Goal: Task Accomplishment & Management: Use online tool/utility

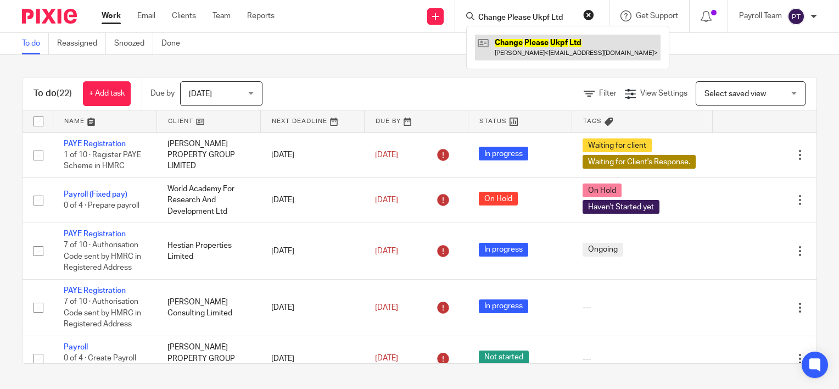
type input "Change Please Ukpf Ltd"
click at [515, 44] on link at bounding box center [568, 47] width 186 height 25
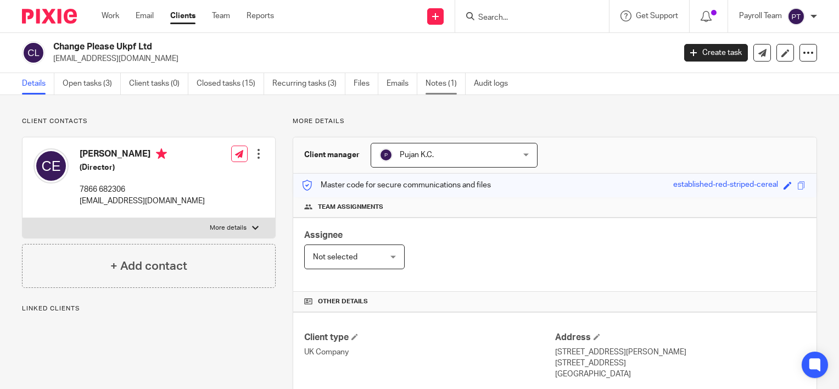
click at [452, 82] on link "Notes (1)" at bounding box center [445, 83] width 40 height 21
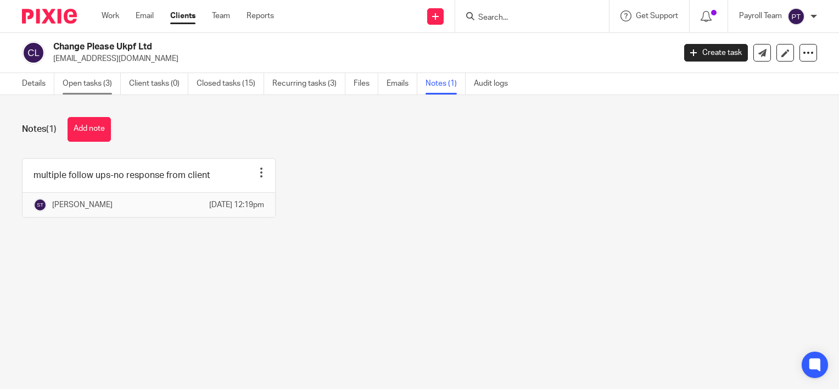
click at [91, 79] on link "Open tasks (3)" at bounding box center [92, 83] width 58 height 21
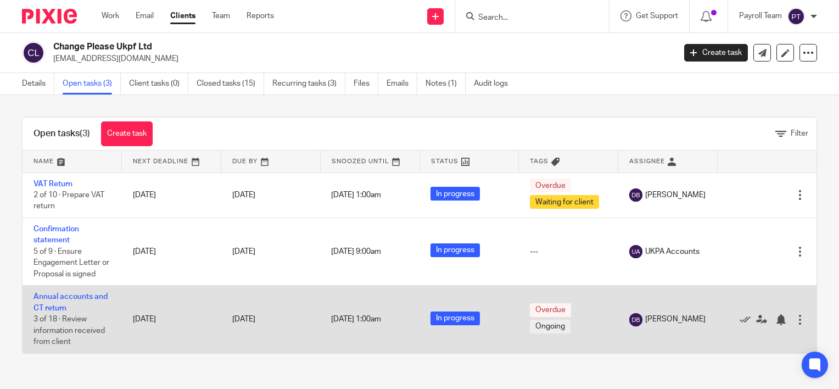
click at [67, 311] on td "Annual accounts and CT return 3 of 18 · Review information received from client" at bounding box center [72, 319] width 99 height 68
click at [54, 294] on link "Annual accounts and CT return" at bounding box center [70, 302] width 74 height 19
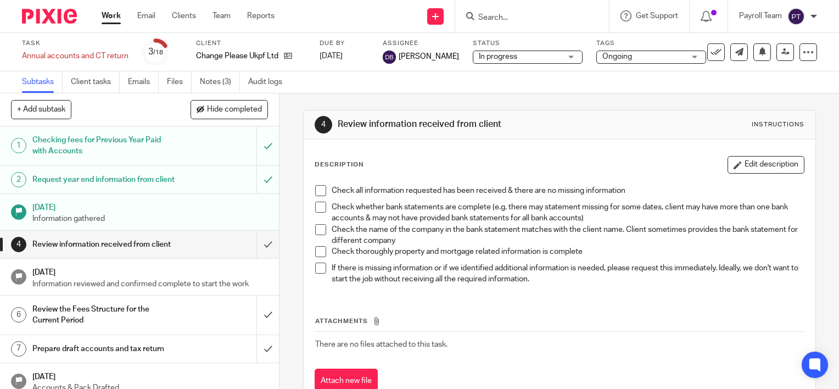
click at [85, 70] on div "Task Annual accounts and CT return Save Annual accounts and CT return 3 /18 Cli…" at bounding box center [419, 52] width 839 height 38
click at [80, 79] on link "Client tasks" at bounding box center [95, 81] width 49 height 21
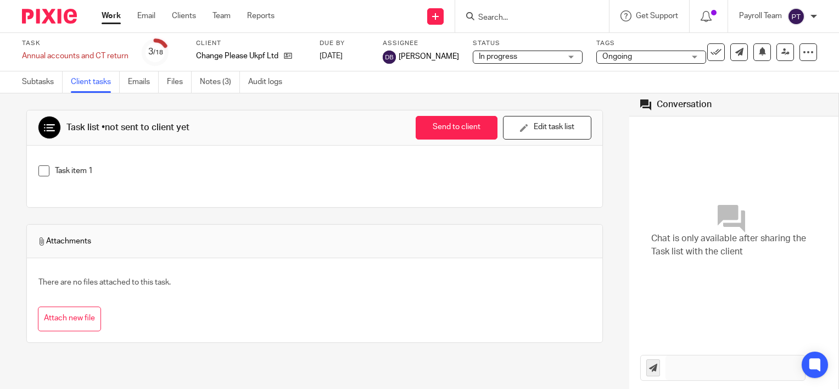
click at [500, 18] on input "Search" at bounding box center [526, 18] width 99 height 10
paste input "Teliom Associates Ltd"
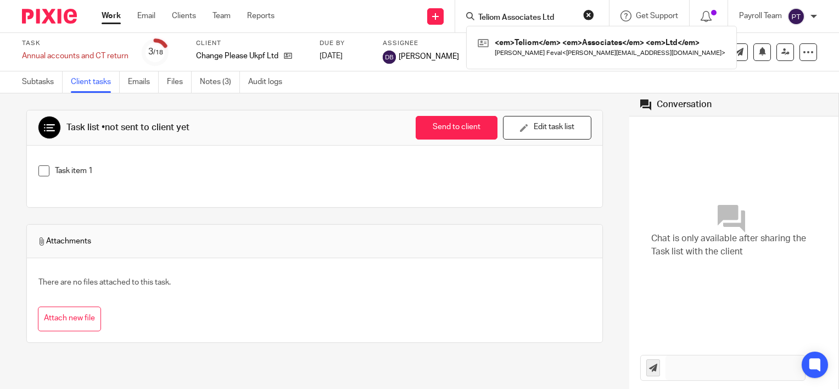
type input "Teliom Associates Ltd"
click button "submit" at bounding box center [0, 0] width 0 height 0
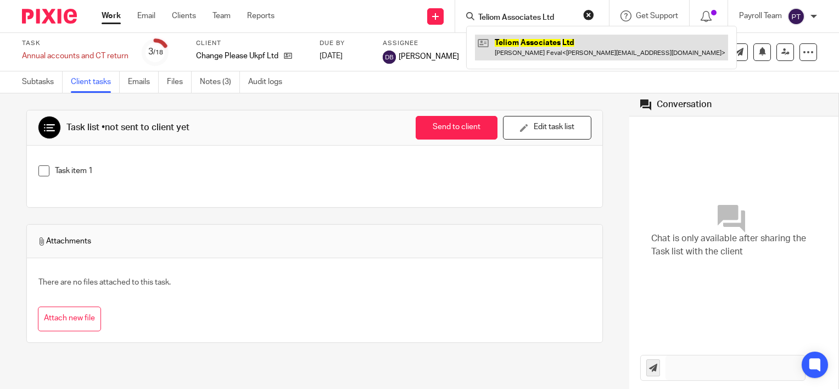
click at [500, 53] on link at bounding box center [601, 47] width 253 height 25
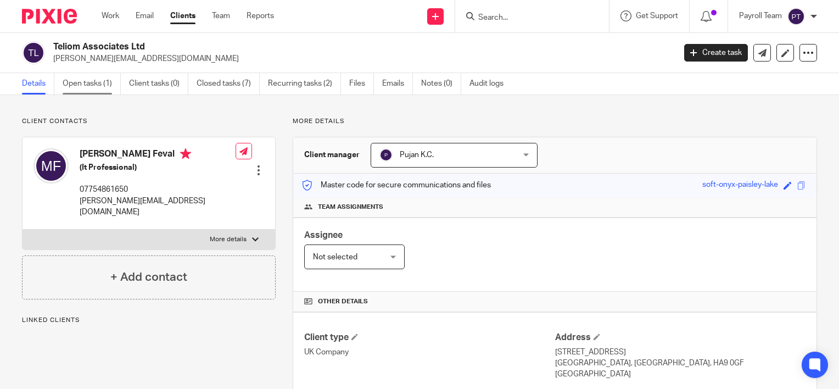
click at [91, 85] on link "Open tasks (1)" at bounding box center [92, 83] width 58 height 21
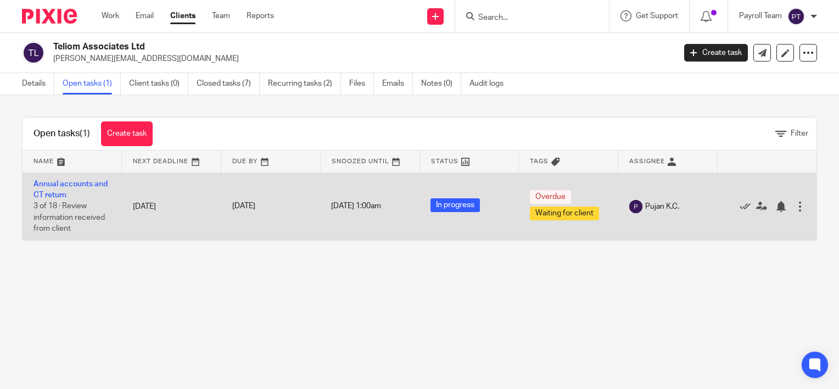
click at [64, 211] on td "Annual accounts and CT return 3 of 18 · Review information received from client" at bounding box center [72, 206] width 99 height 68
click at [50, 183] on link "Annual accounts and CT return" at bounding box center [70, 189] width 74 height 19
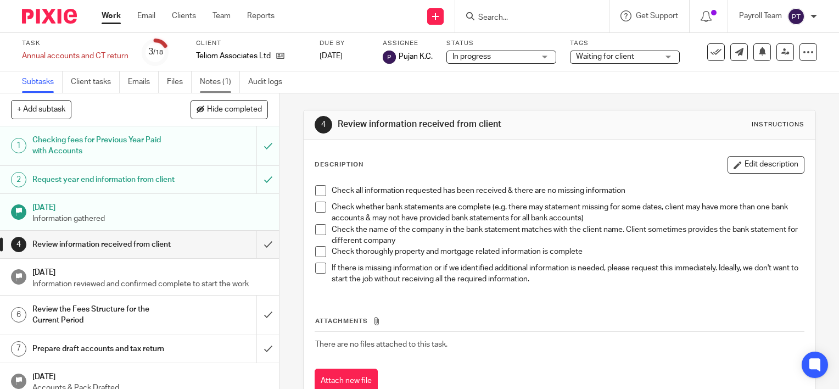
click at [219, 85] on link "Notes (1)" at bounding box center [220, 81] width 40 height 21
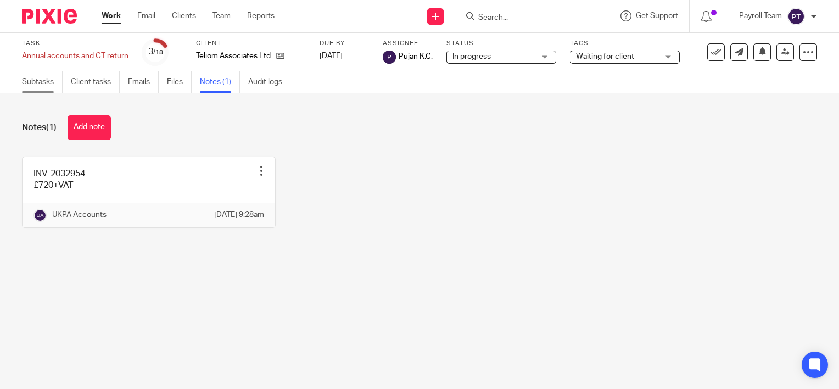
click at [43, 83] on link "Subtasks" at bounding box center [42, 81] width 41 height 21
